Goal: Check status: Check status

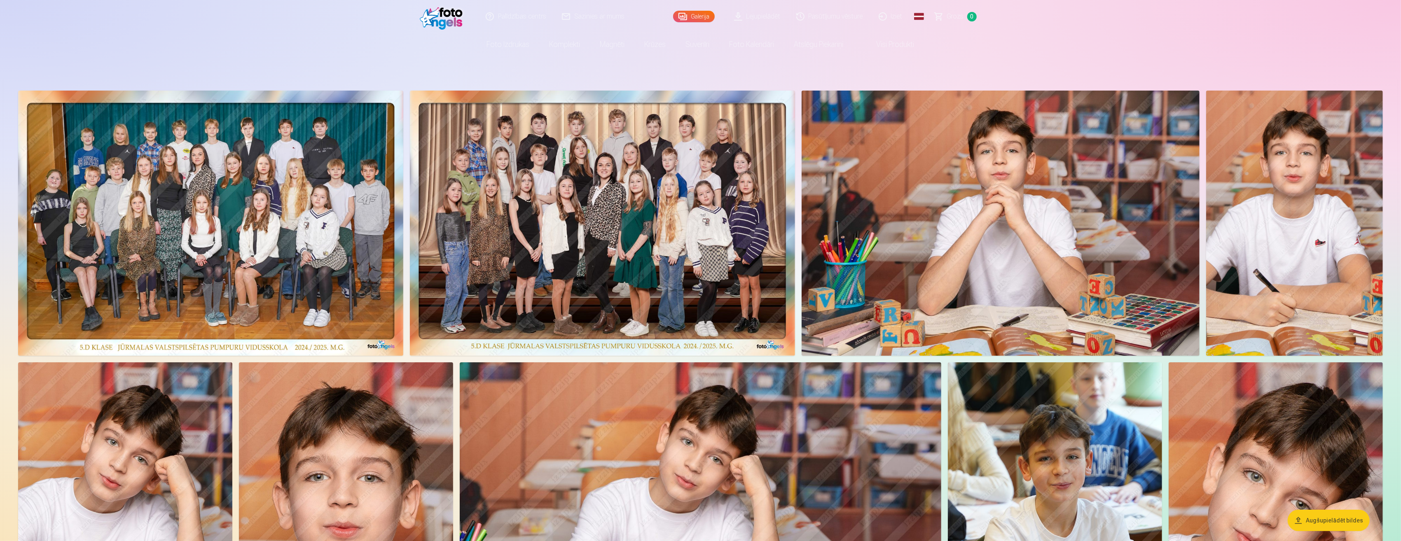
click at [756, 20] on link "Lejupielādēt" at bounding box center [758, 16] width 62 height 33
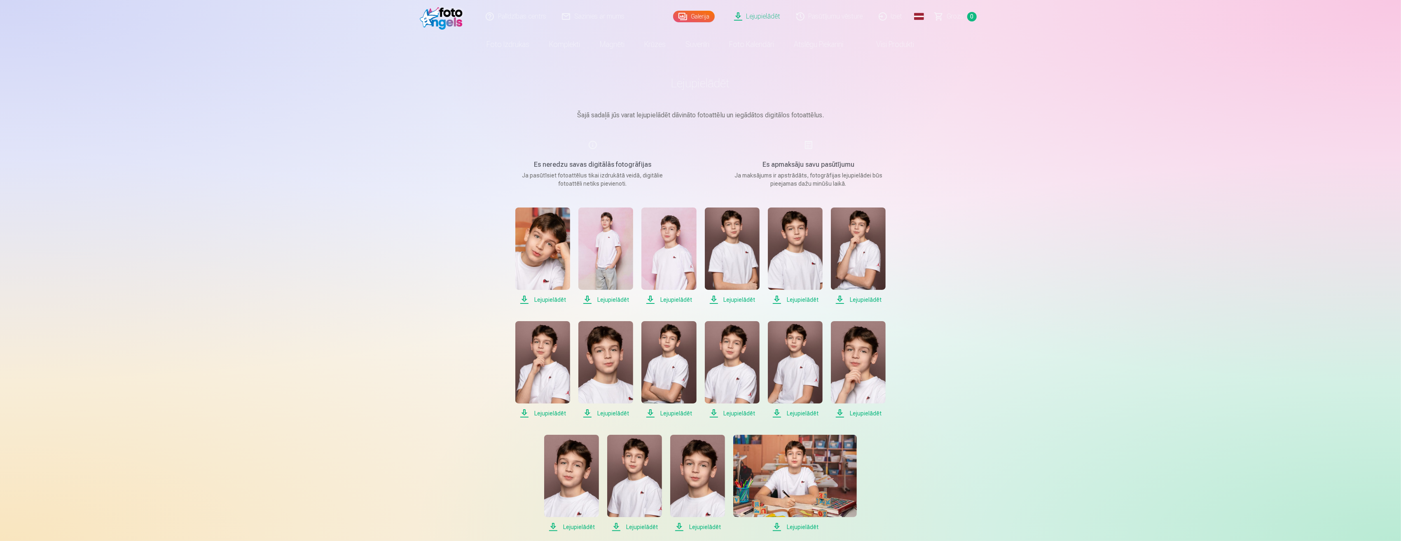
click at [837, 16] on link "Pasūtījumu vēsture" at bounding box center [830, 16] width 82 height 33
